Goal: Find specific page/section: Find specific page/section

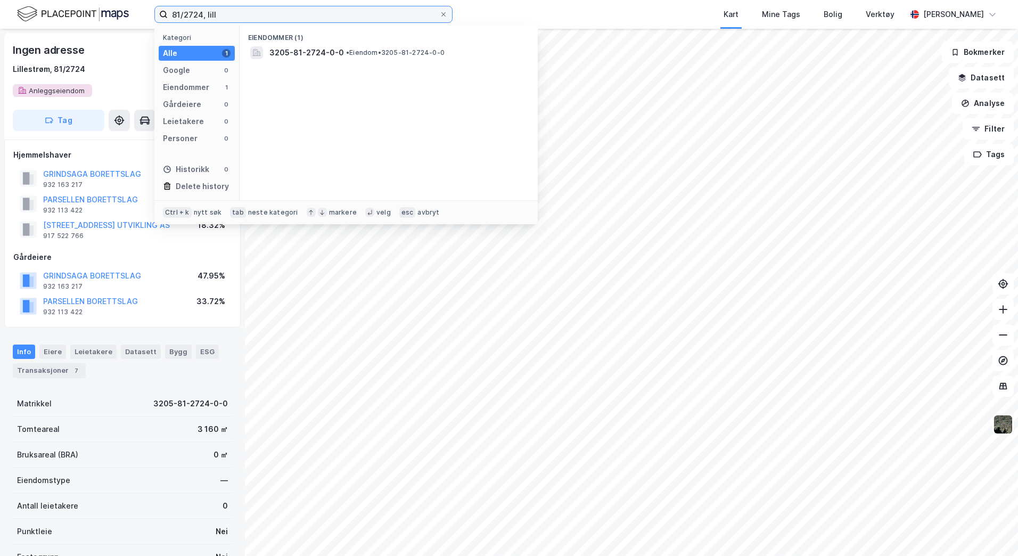
drag, startPoint x: 225, startPoint y: 14, endPoint x: 152, endPoint y: 11, distance: 72.4
click at [152, 11] on div "81/2724, lill Kategori Alle 1 Google 0 Eiendommer 1 Gårdeiere 0 Leietakere 0 Pe…" at bounding box center [509, 14] width 1018 height 29
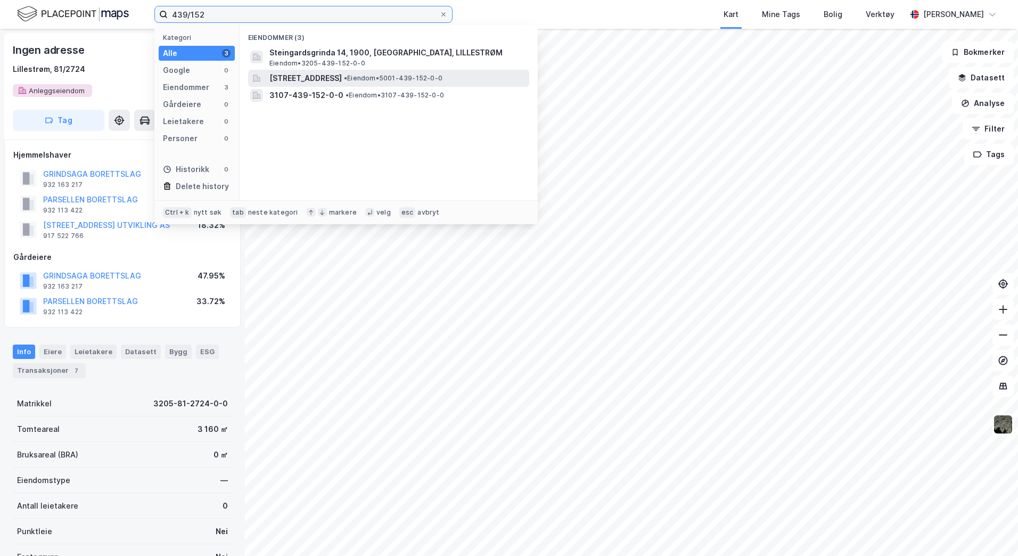
type input "439/152"
click at [279, 76] on span "[STREET_ADDRESS]" at bounding box center [305, 78] width 72 height 13
